Goal: Task Accomplishment & Management: Use online tool/utility

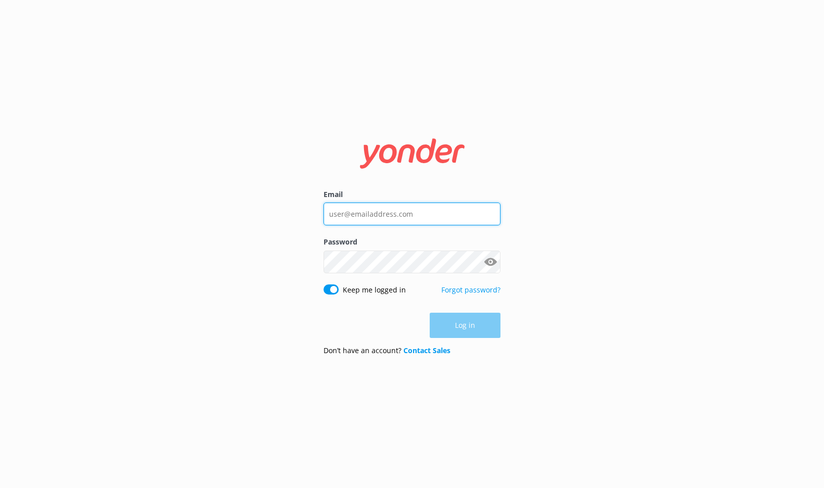
type input "bri@riverratgsm.com"
click at [472, 330] on div "Log in" at bounding box center [411, 325] width 177 height 25
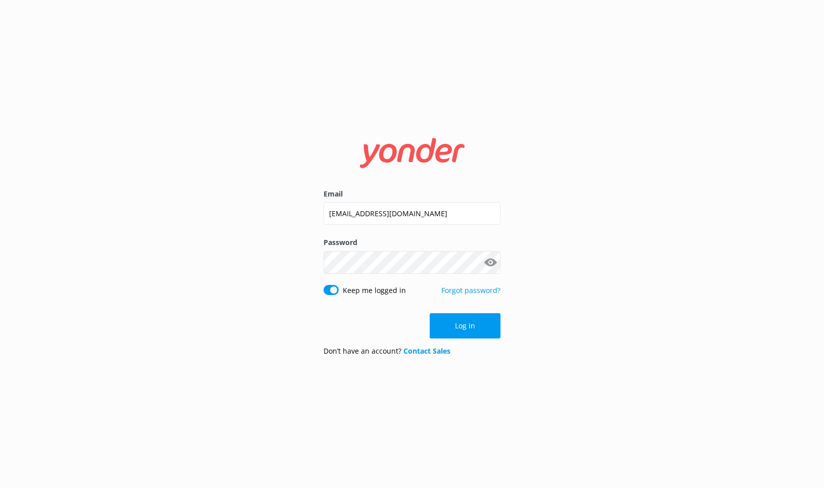
click at [472, 330] on button "Log in" at bounding box center [464, 325] width 71 height 25
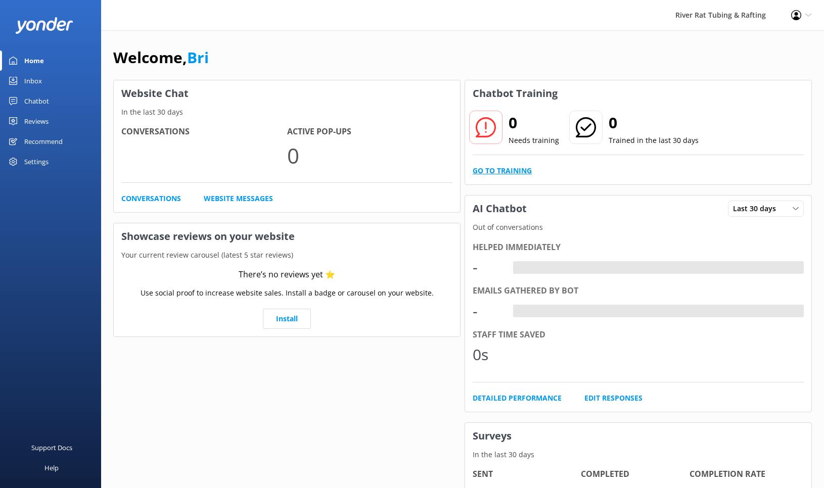
click at [500, 171] on link "Go to Training" at bounding box center [501, 170] width 59 height 11
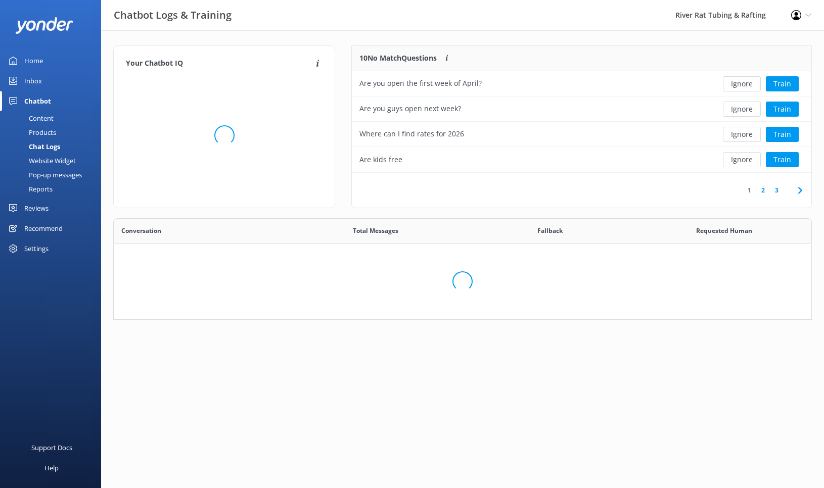
scroll to position [354, 697]
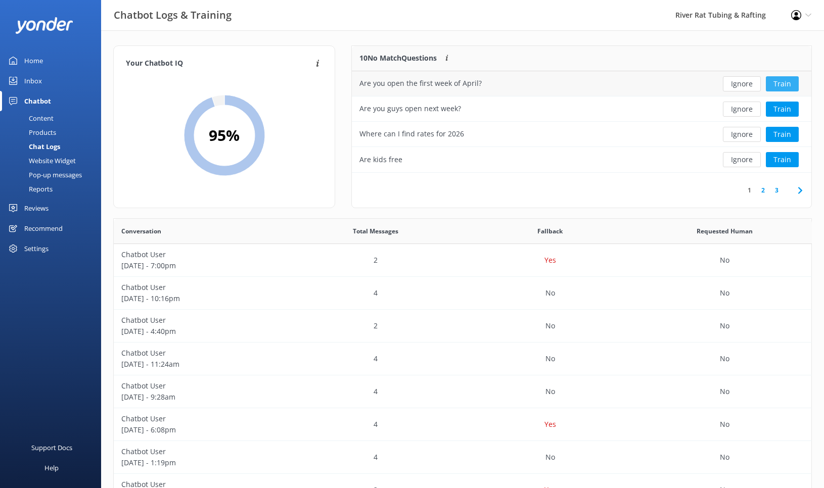
click at [782, 83] on button "Train" at bounding box center [781, 83] width 33 height 15
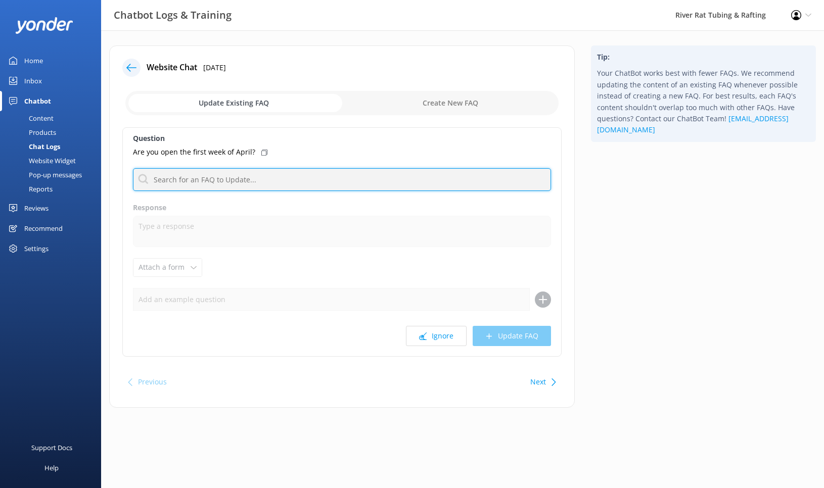
click at [211, 183] on input "text" at bounding box center [342, 179] width 418 height 23
type input "open"
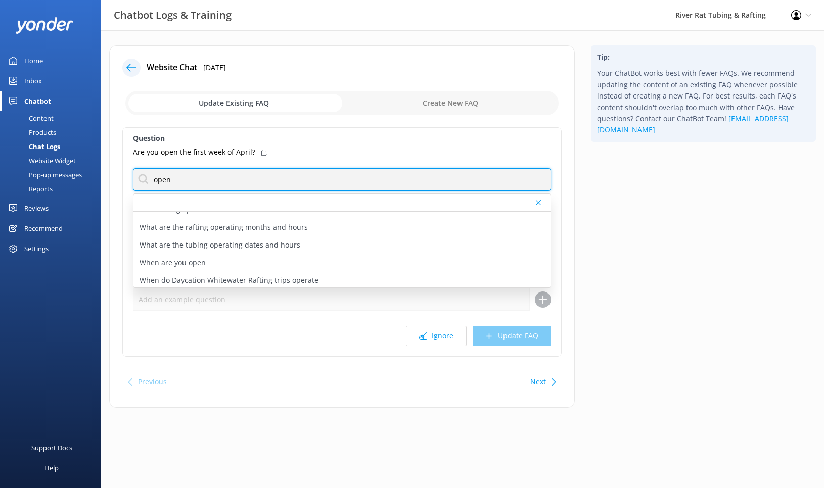
scroll to position [48, 0]
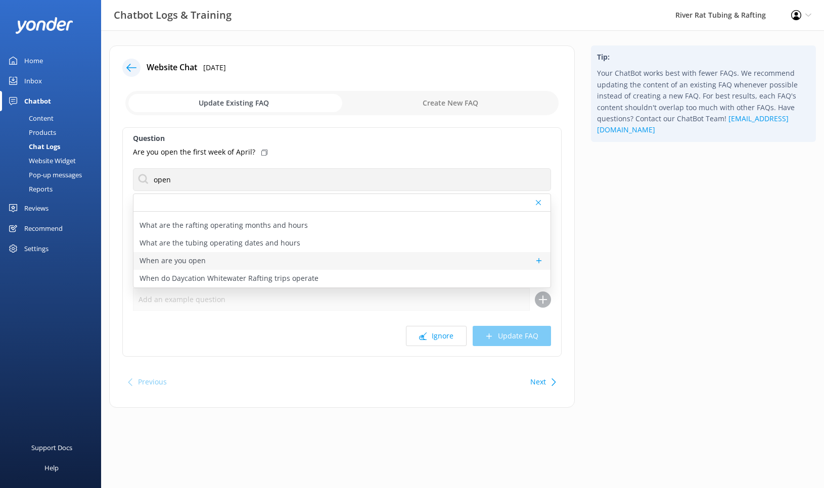
click at [185, 260] on p "When are you open" at bounding box center [172, 260] width 66 height 11
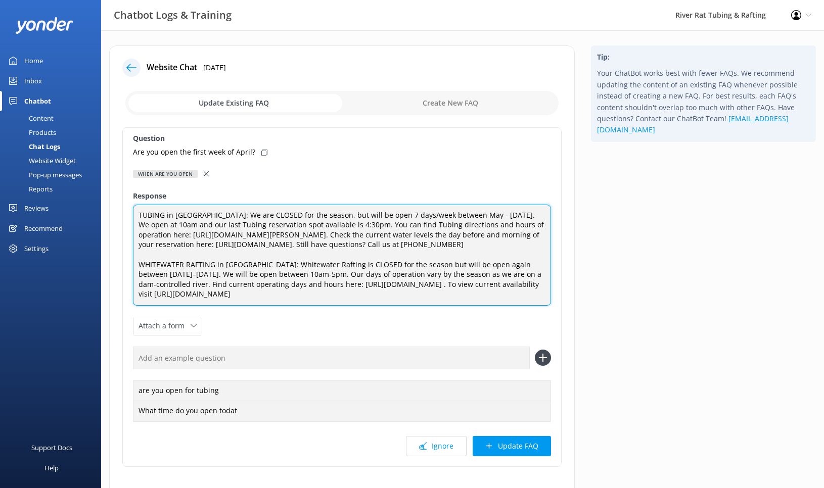
click at [289, 215] on textarea "TUBING in Townsend: We are CLOSED for the season, but will be open 7 days/week …" at bounding box center [342, 255] width 418 height 101
click at [379, 275] on textarea "TUBING in Townsend: We are CLOSED for the 2025 season, but will be open 7 days/…" at bounding box center [342, 255] width 418 height 101
click at [388, 213] on textarea "TUBING in Townsend: We are CLOSED for the 2025 season, but will be open 7 days/…" at bounding box center [342, 255] width 418 height 101
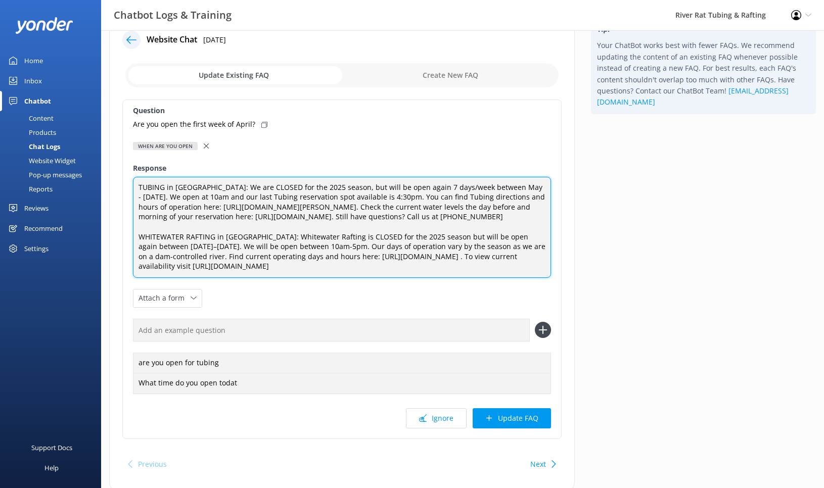
scroll to position [31, 0]
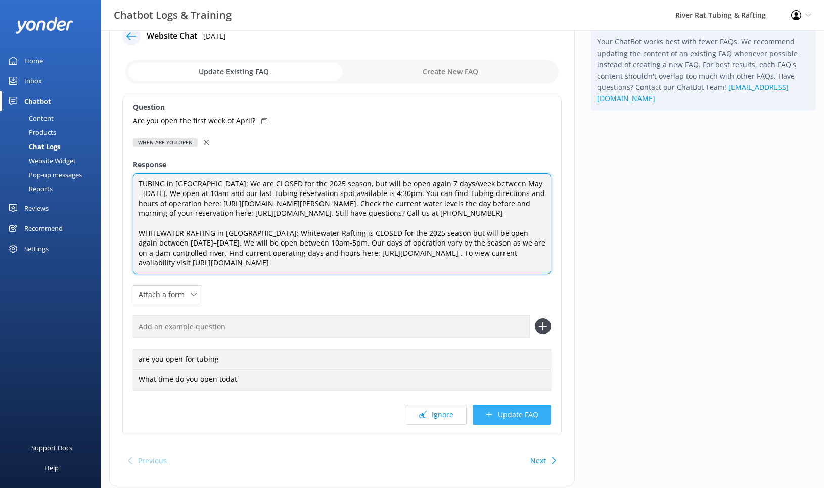
type textarea "TUBING in Townsend: We are CLOSED for the 2025 season, but will be open again 7…"
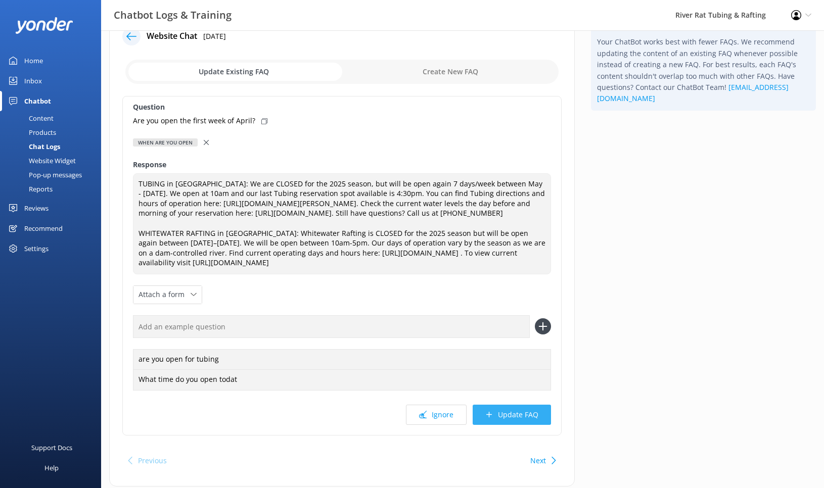
click at [505, 424] on button "Update FAQ" at bounding box center [511, 415] width 78 height 20
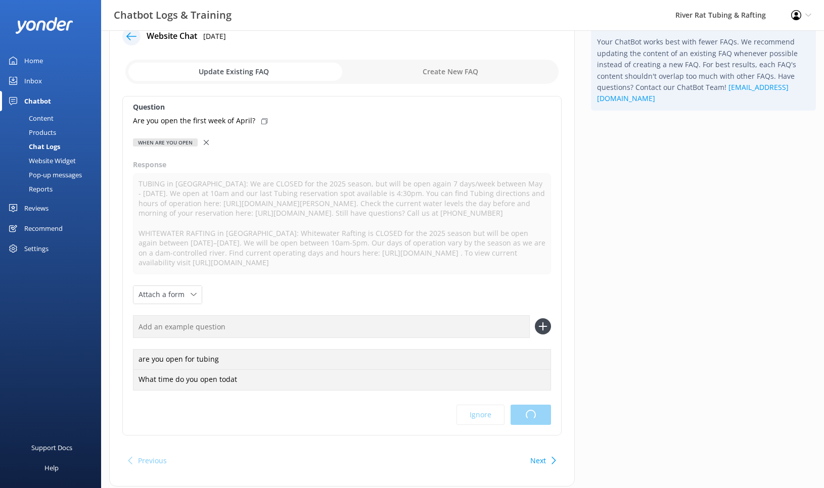
scroll to position [0, 0]
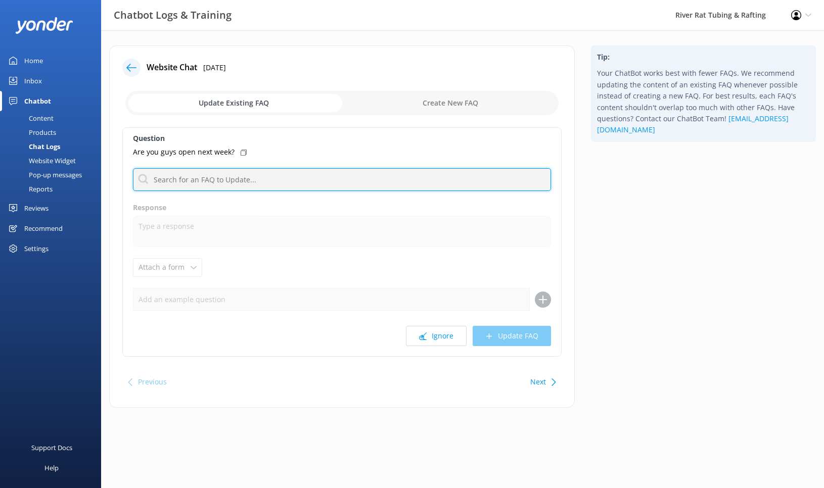
click at [248, 174] on input "text" at bounding box center [342, 179] width 418 height 23
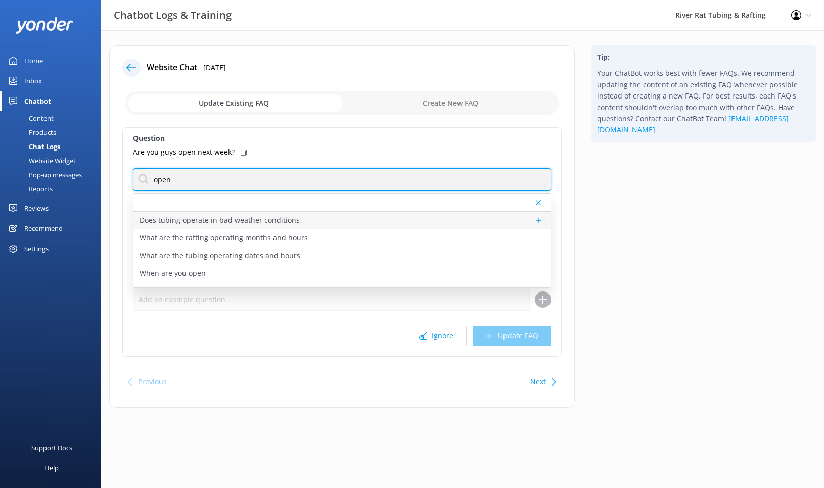
scroll to position [48, 0]
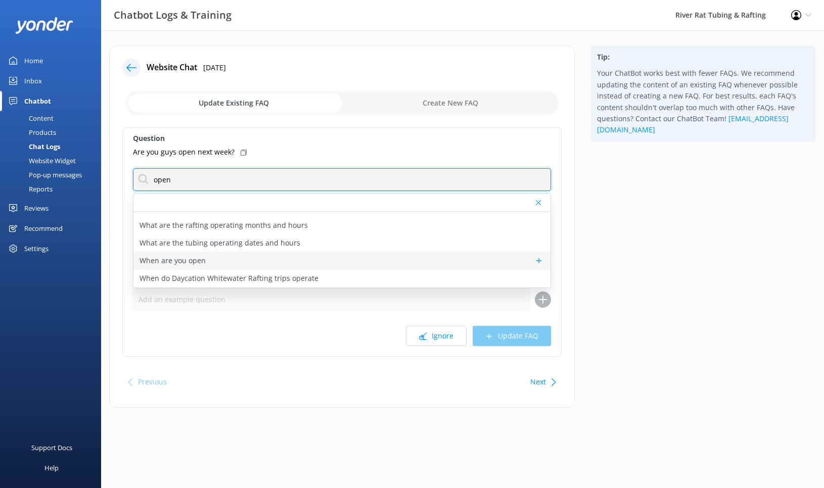
type input "open"
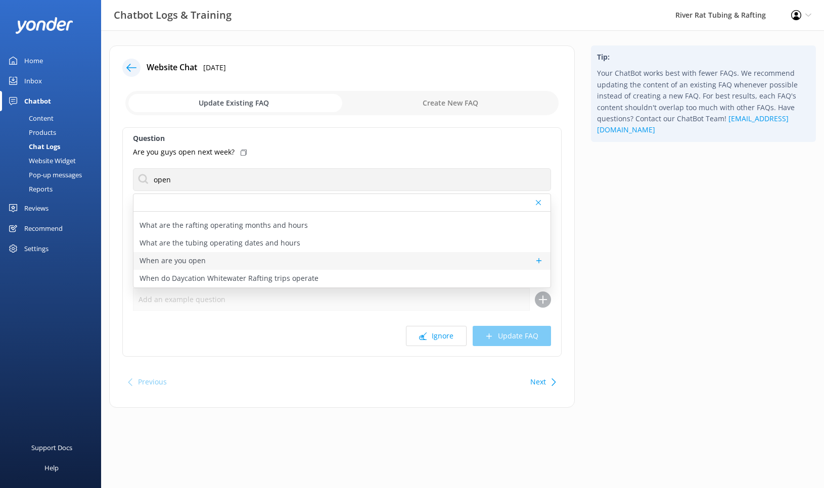
click at [189, 259] on p "When are you open" at bounding box center [172, 260] width 66 height 11
type textarea "TUBING in Townsend: We are CLOSED for the 2025 season, but will be open again 7…"
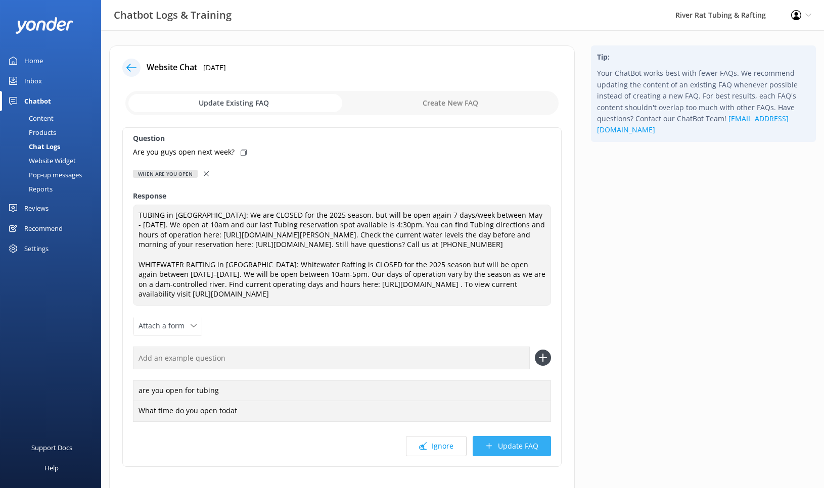
click at [497, 456] on button "Update FAQ" at bounding box center [511, 446] width 78 height 20
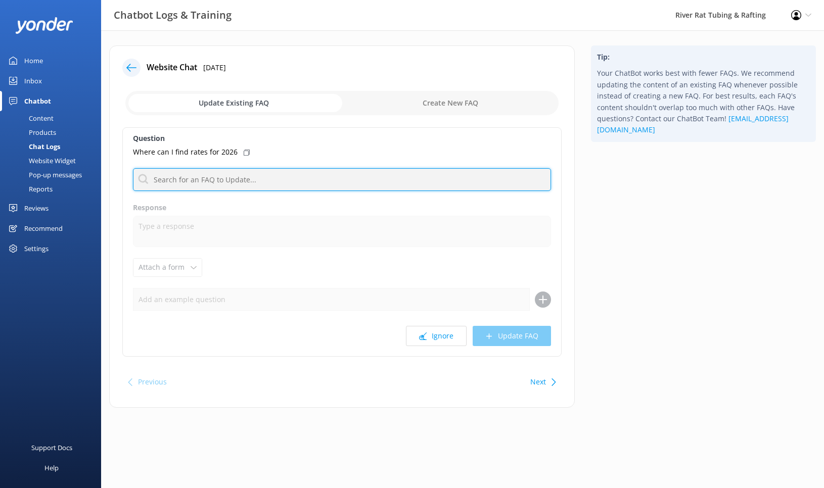
click at [218, 182] on input "text" at bounding box center [342, 179] width 418 height 23
type input "reservations"
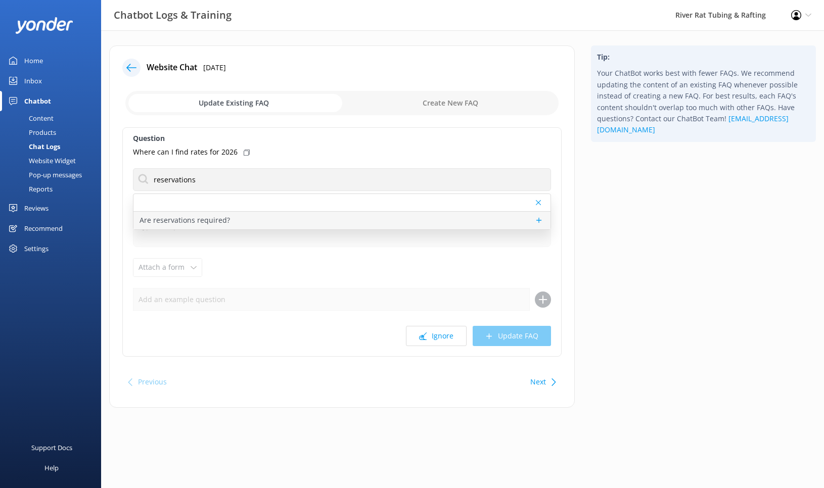
click at [205, 217] on p "Are reservations required?" at bounding box center [184, 220] width 90 height 11
type textarea "For Tubing in Townsend: Reservations are required and can be booked in advance …"
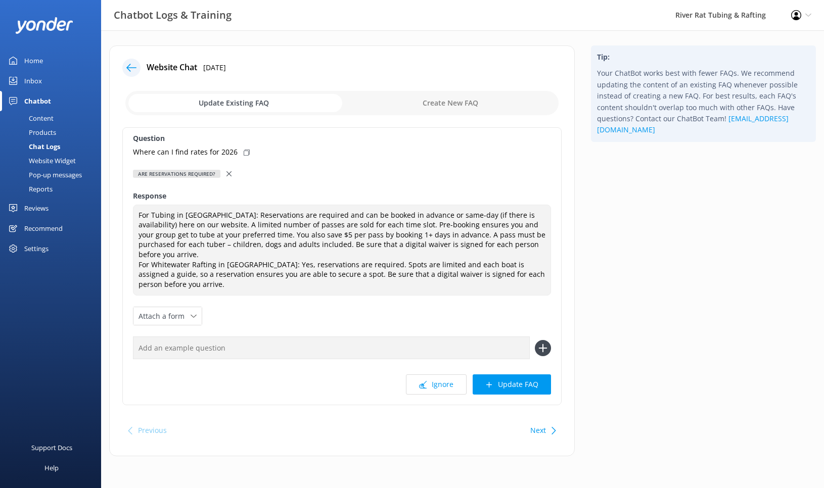
click at [227, 173] on icon at bounding box center [228, 173] width 5 height 5
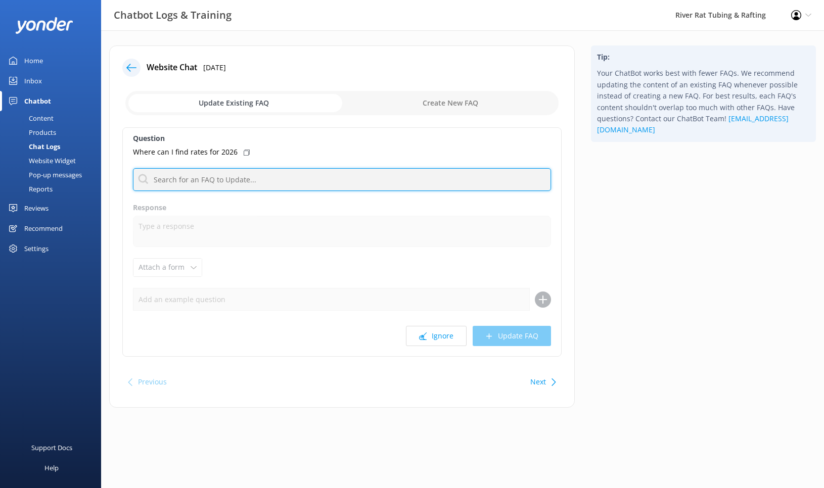
click at [185, 171] on input "text" at bounding box center [342, 179] width 418 height 23
type input "book"
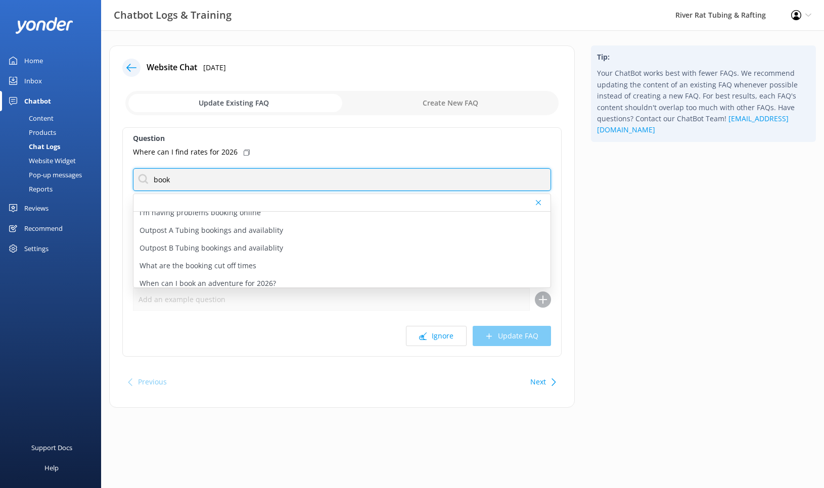
scroll to position [172, 0]
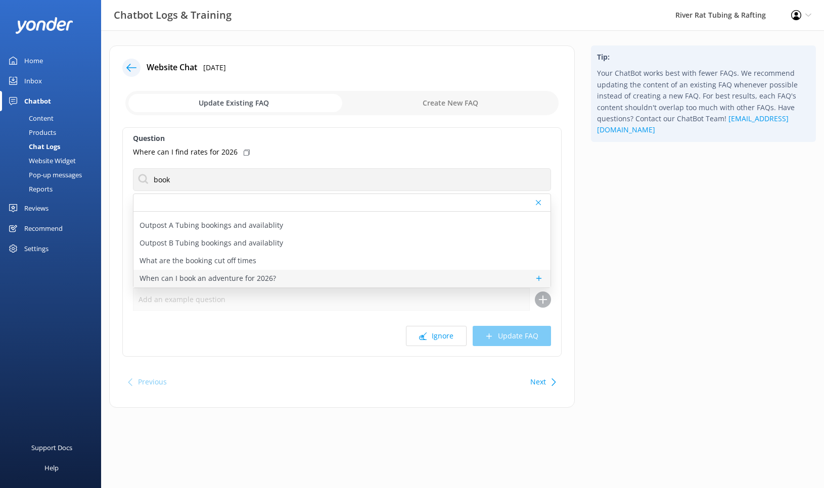
click at [237, 276] on p "When can I book an adventure for 2026?" at bounding box center [207, 278] width 136 height 11
type textarea "Our reservations for the upcoming season open every year on the first week of J…"
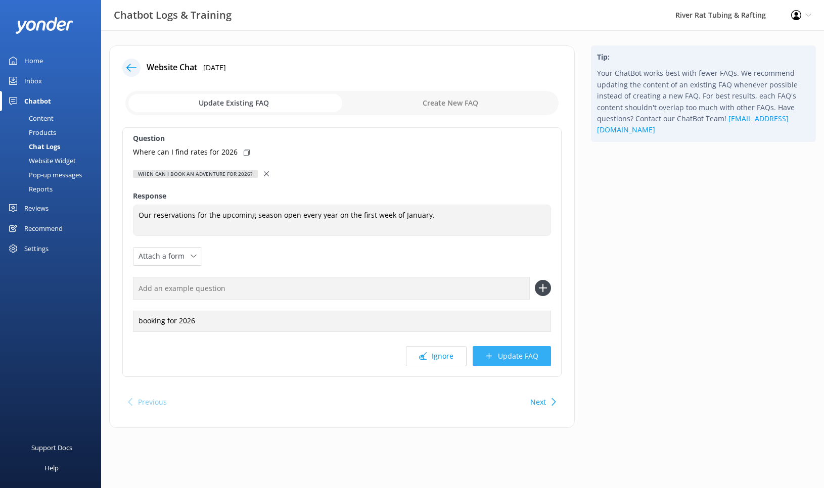
click at [505, 356] on button "Update FAQ" at bounding box center [511, 356] width 78 height 20
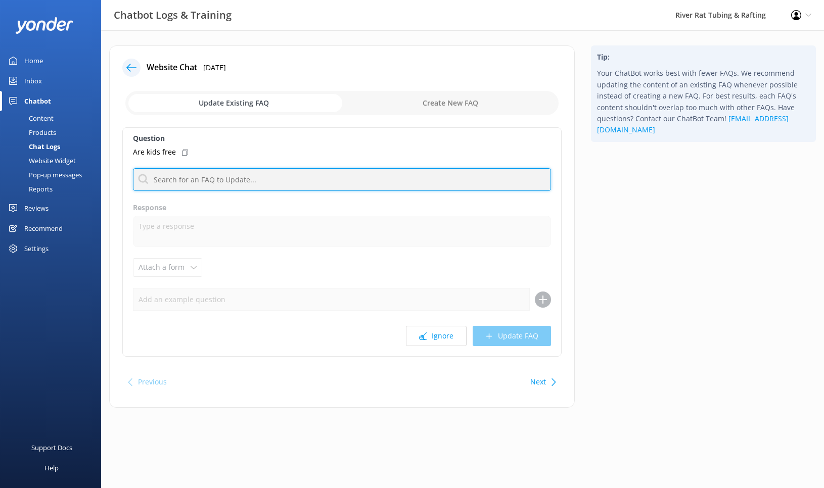
click at [212, 177] on input "text" at bounding box center [342, 179] width 418 height 23
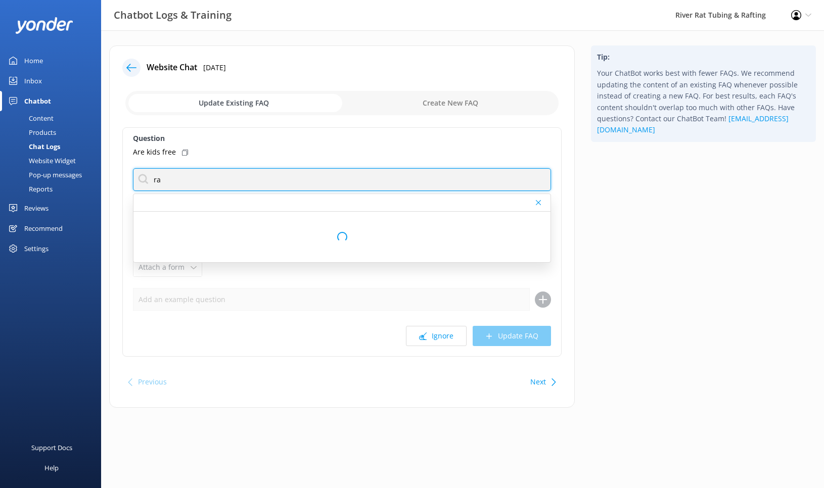
type input "r"
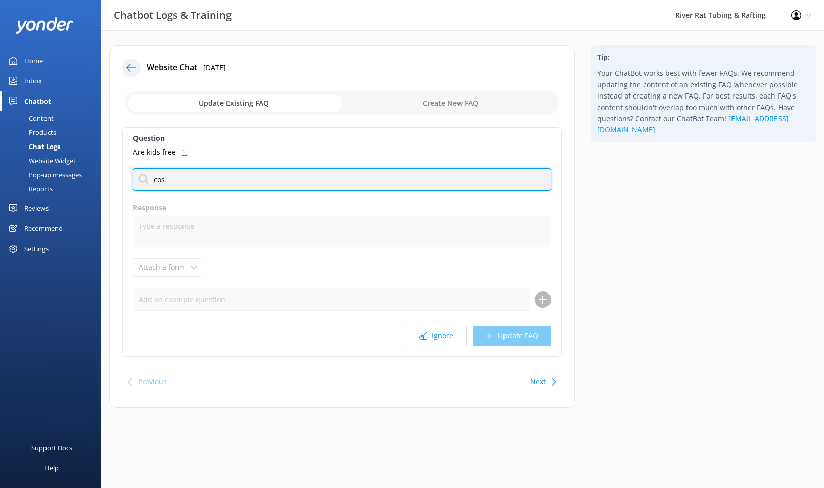
type input "cost"
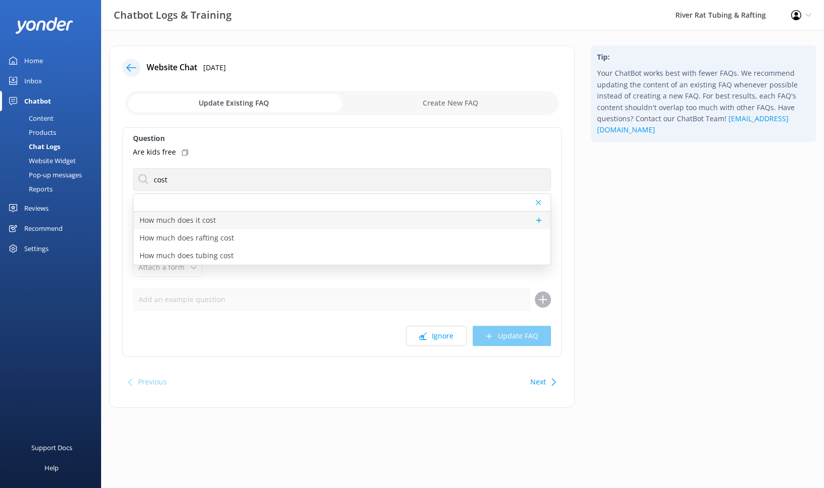
click at [199, 220] on p "How much does it cost" at bounding box center [177, 220] width 76 height 11
type textarea "Prices vary depending on the activity, time of year, and group size. For TUBING…"
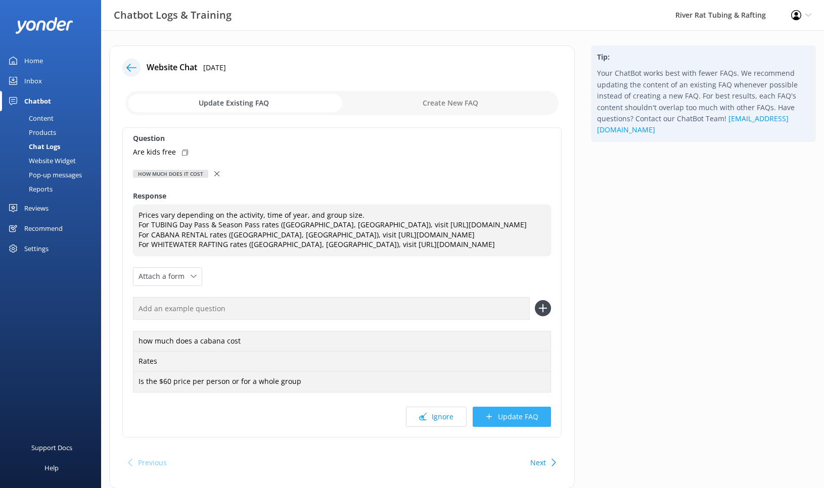
click at [515, 425] on button "Update FAQ" at bounding box center [511, 417] width 78 height 20
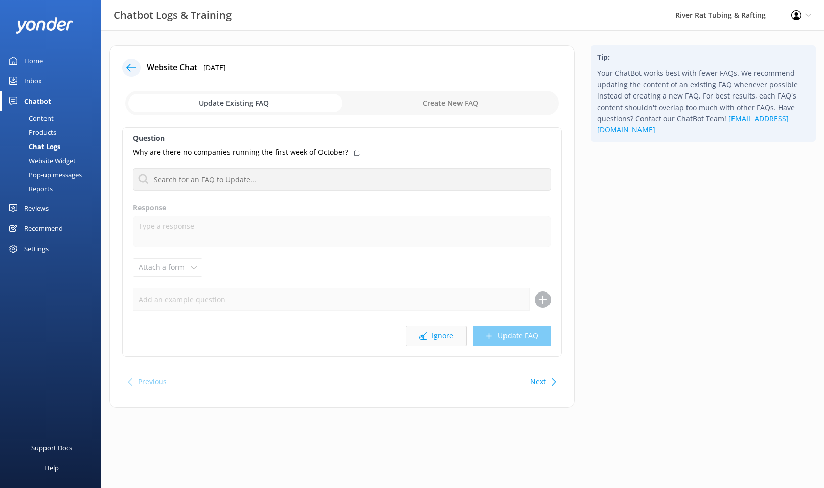
click at [434, 339] on button "Ignore" at bounding box center [436, 336] width 61 height 20
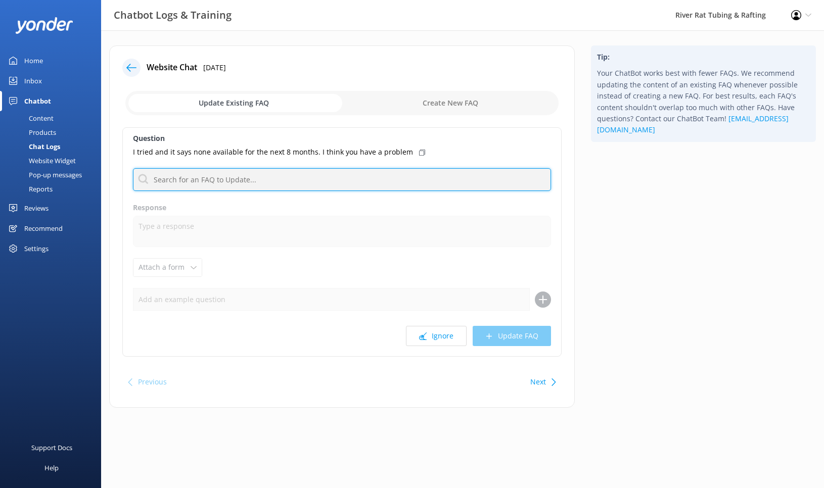
click at [256, 183] on input "text" at bounding box center [342, 179] width 418 height 23
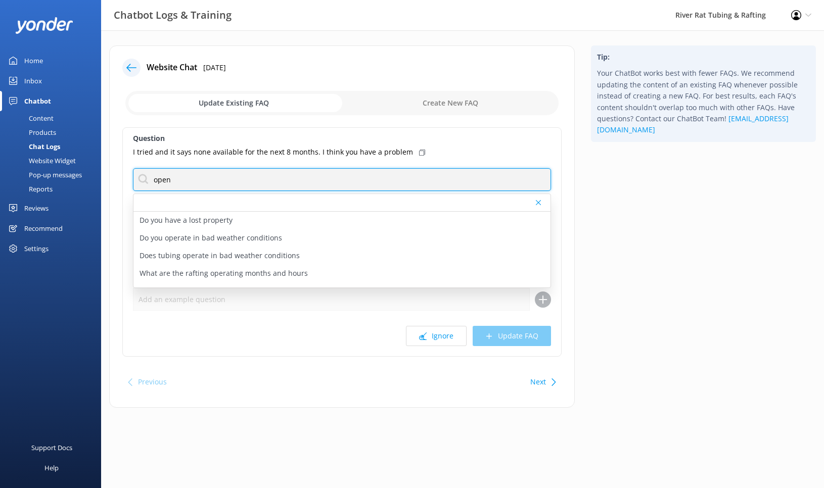
type input "open"
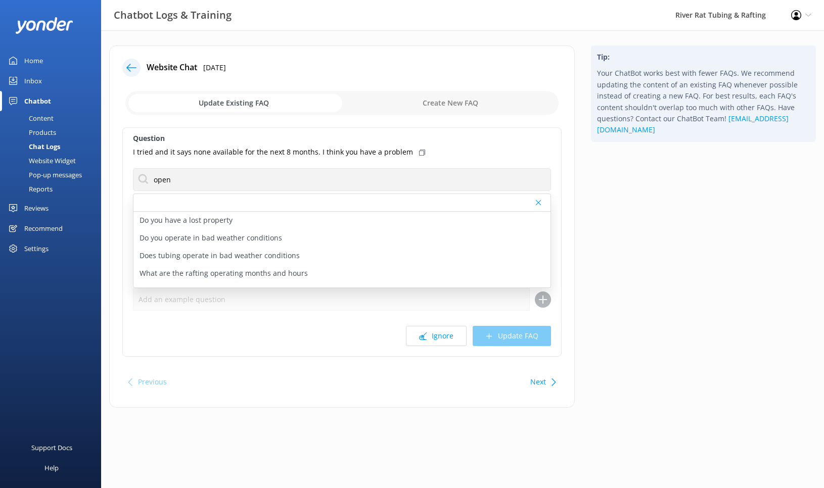
click at [321, 378] on div "Previous Next" at bounding box center [341, 382] width 439 height 28
click at [450, 334] on button "Ignore" at bounding box center [436, 336] width 61 height 20
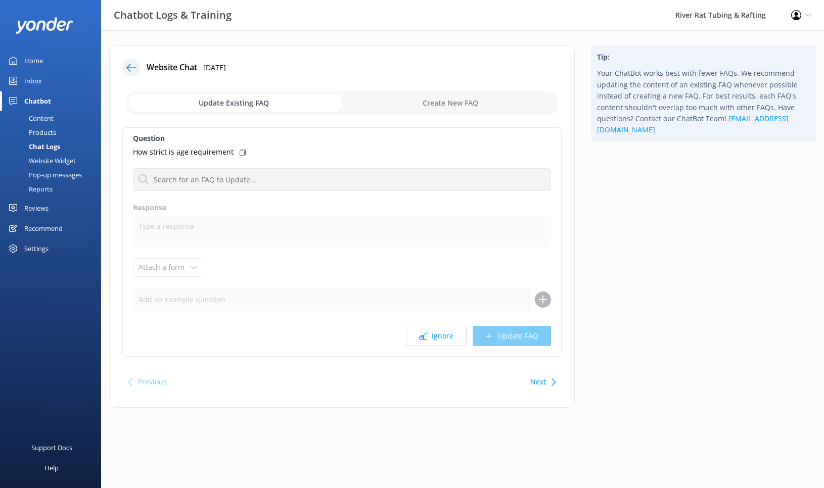
click at [133, 67] on icon at bounding box center [131, 68] width 10 height 10
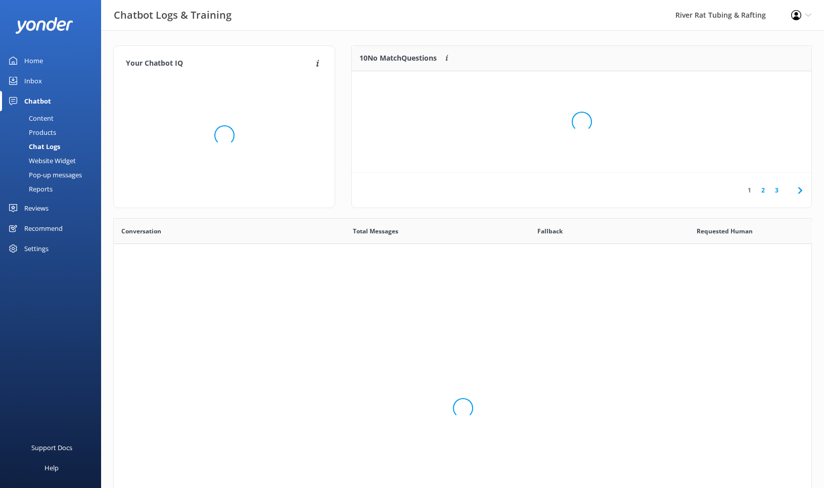
scroll to position [354, 697]
